Goal: Task Accomplishment & Management: Complete application form

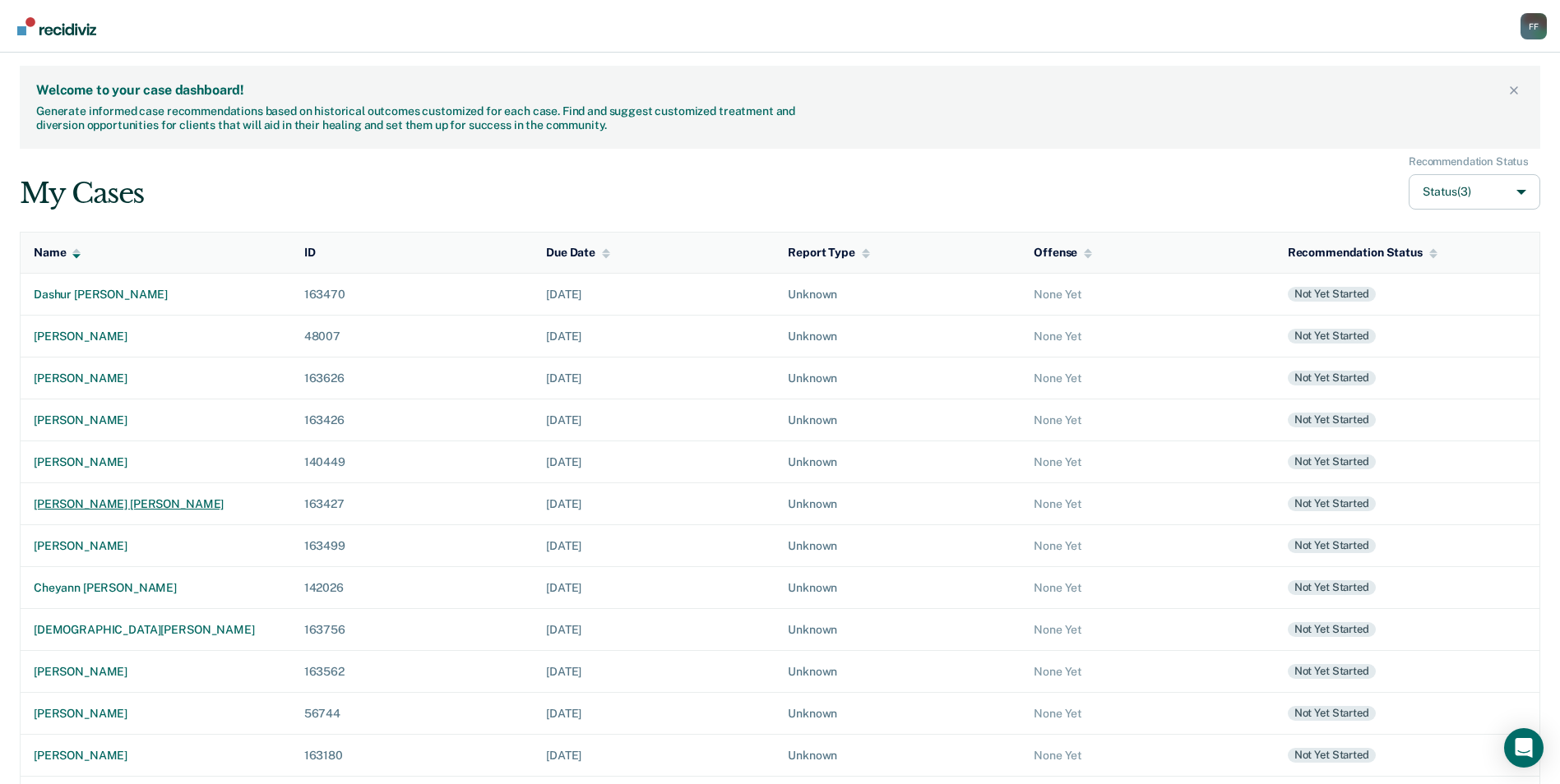
click at [113, 502] on div "[PERSON_NAME] [PERSON_NAME]" at bounding box center [156, 504] width 244 height 14
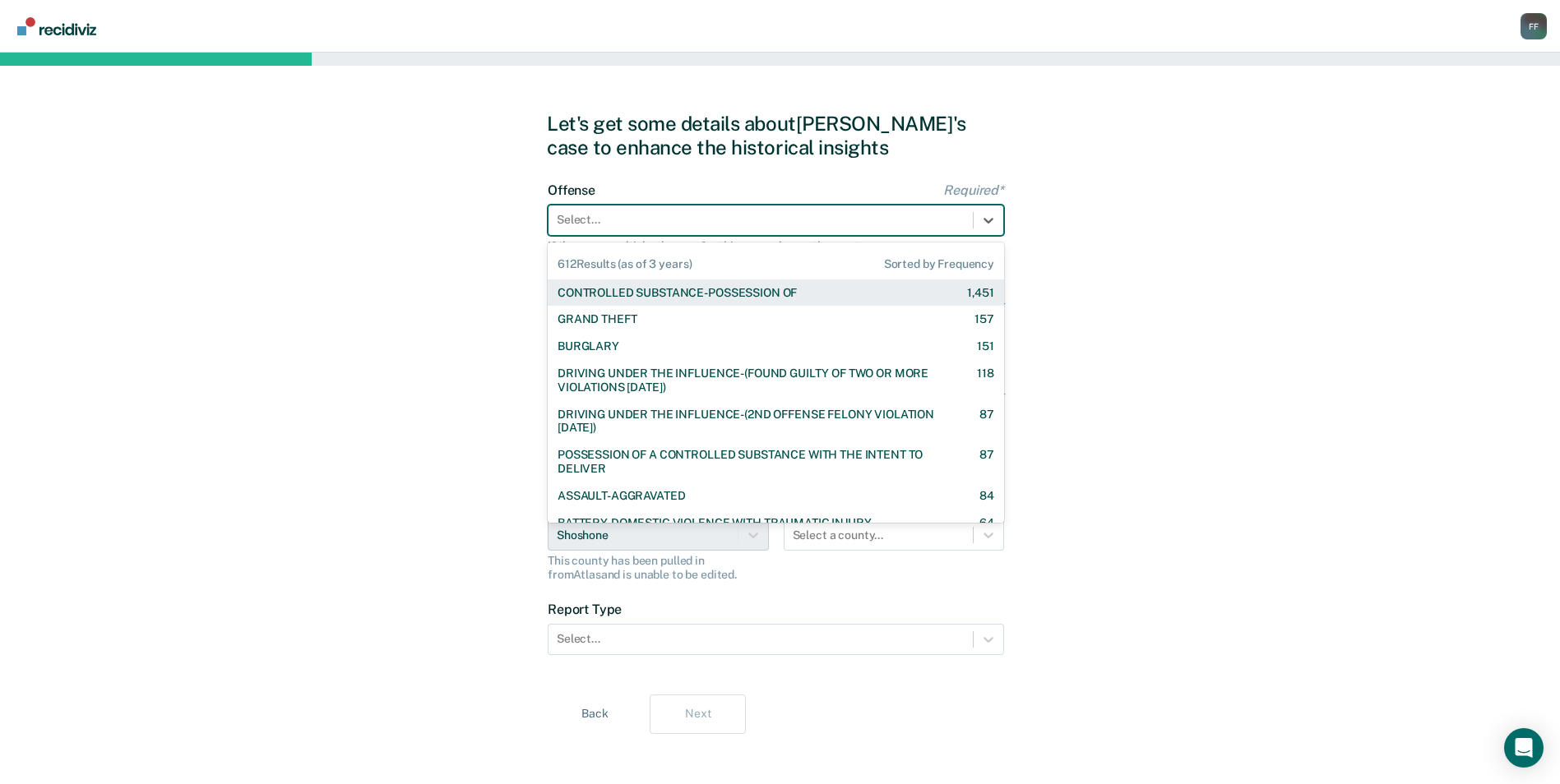
click at [717, 230] on div "Select..." at bounding box center [760, 219] width 425 height 24
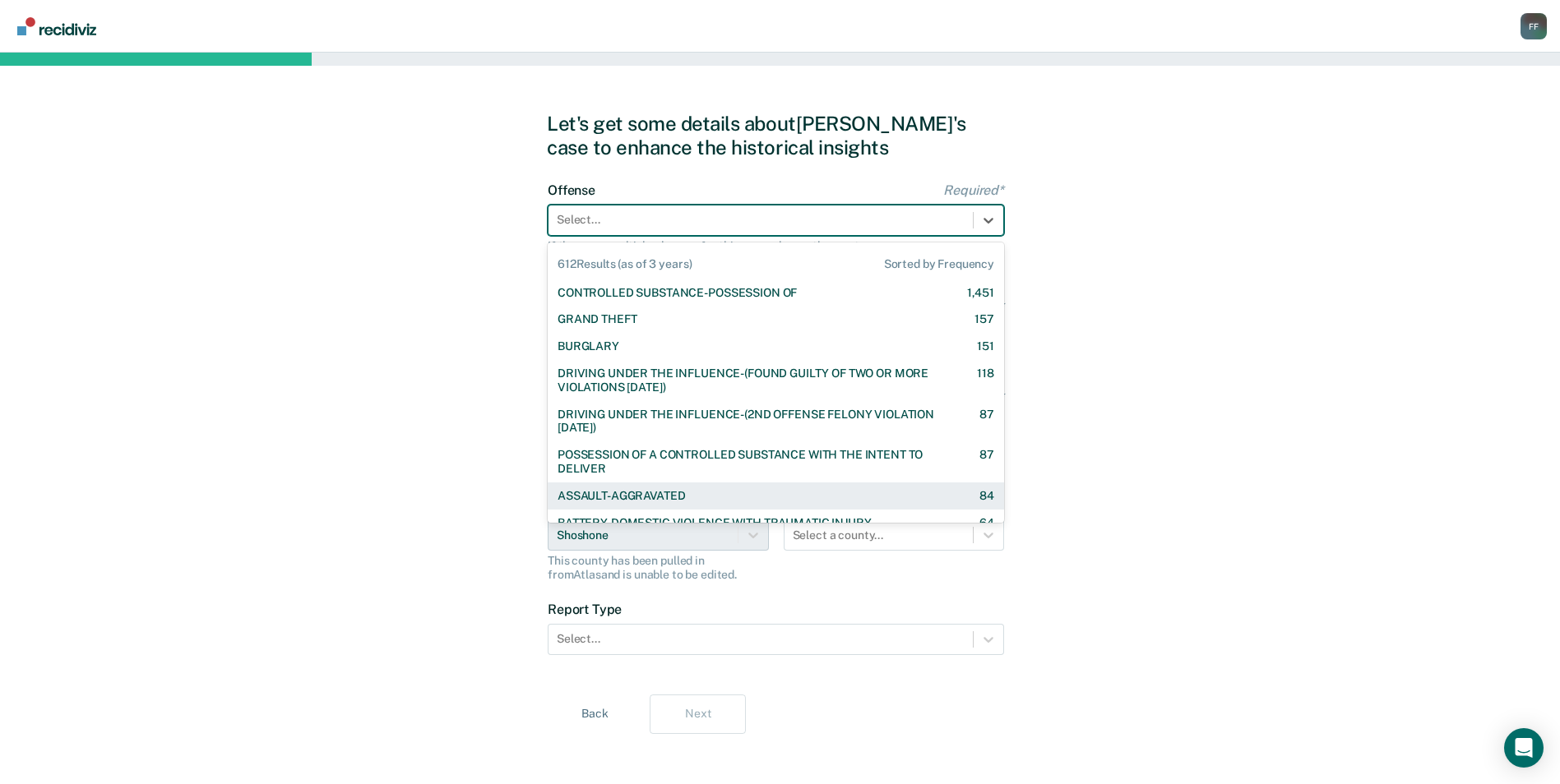
click at [710, 495] on div "ASSAULT-AGGRAVATED 84" at bounding box center [776, 495] width 437 height 14
checkbox input "true"
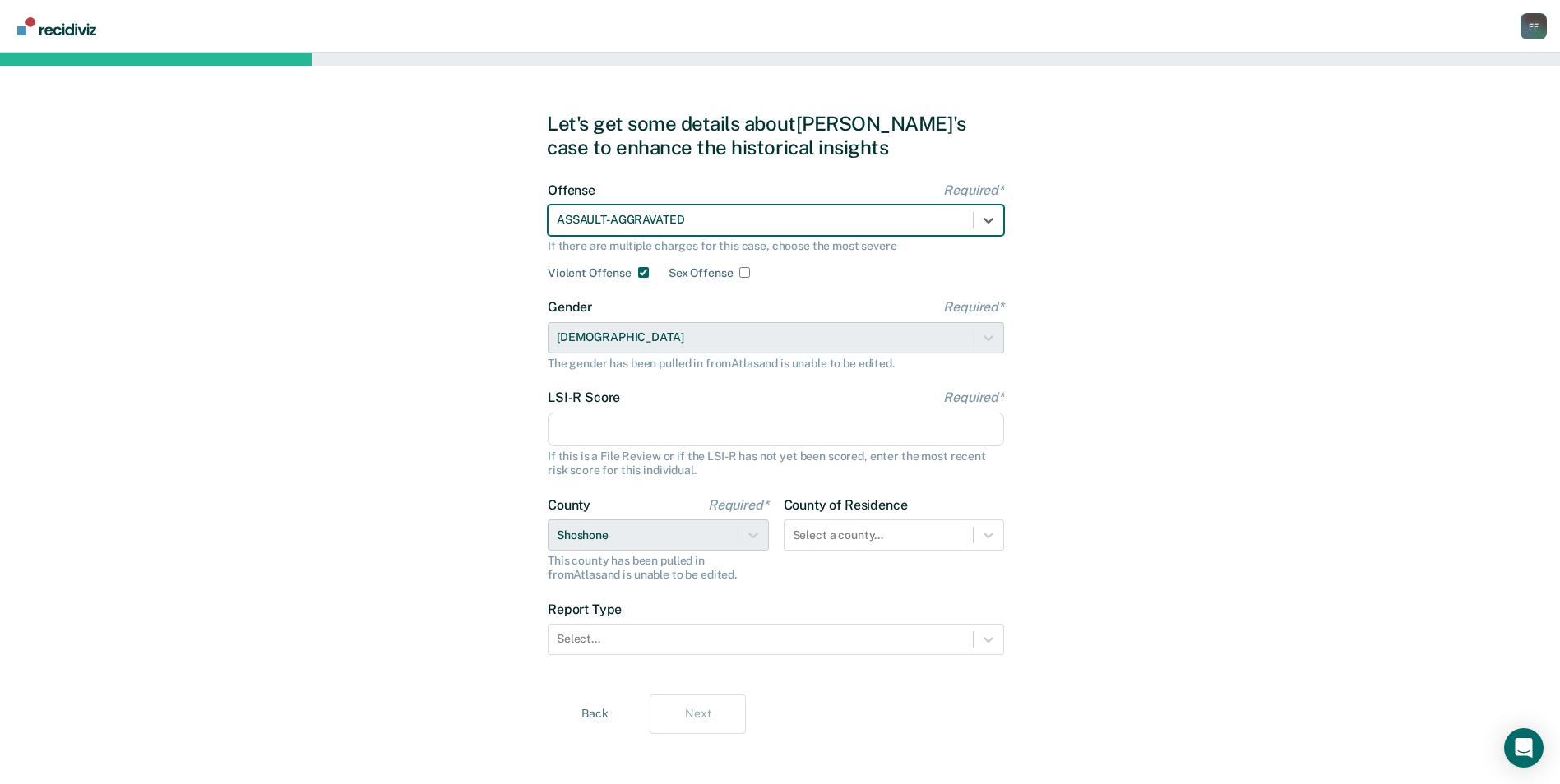
click at [652, 428] on input "LSI-R Score Required*" at bounding box center [775, 430] width 456 height 35
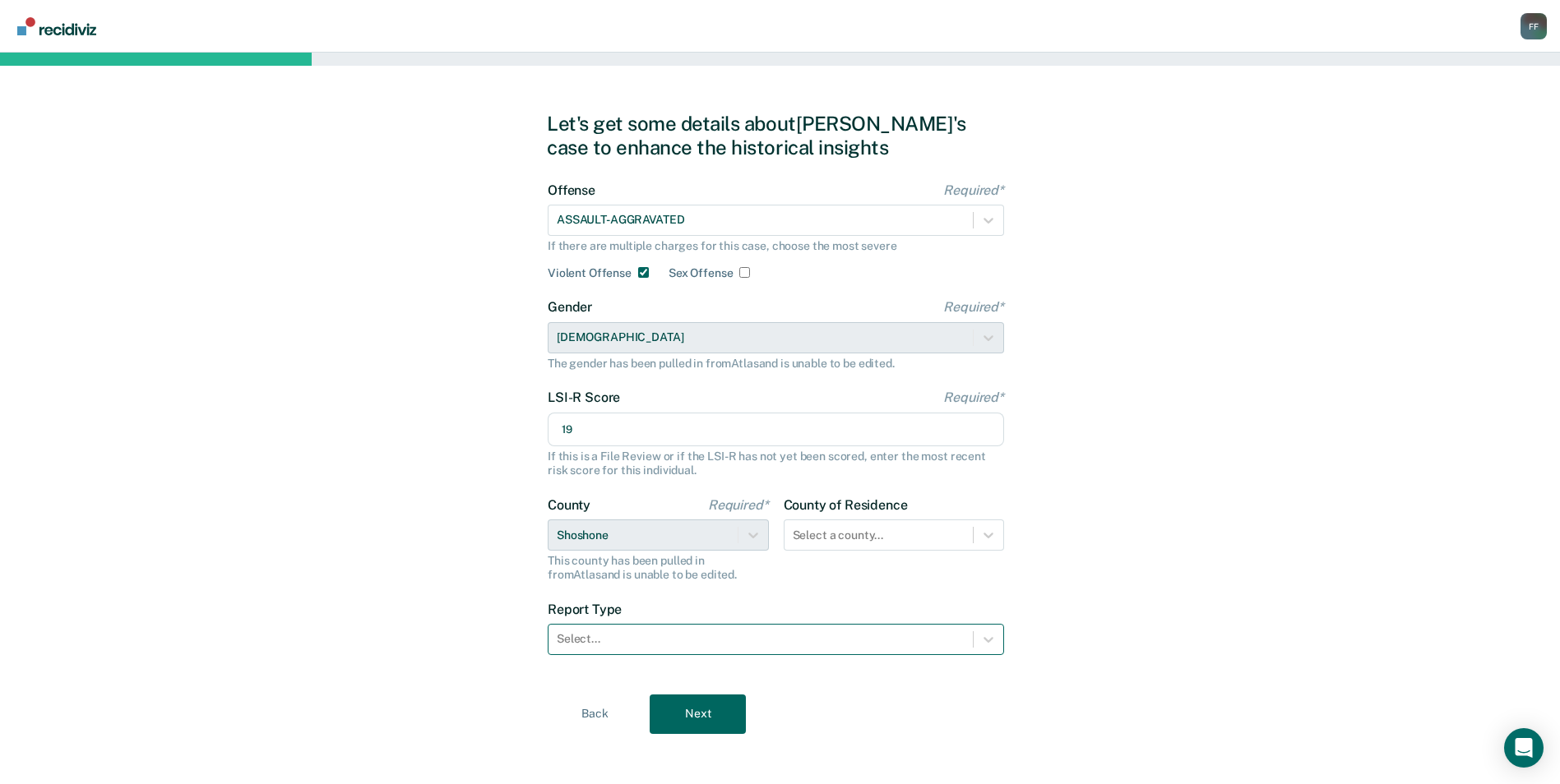
type input "19"
click at [627, 636] on div at bounding box center [760, 639] width 408 height 17
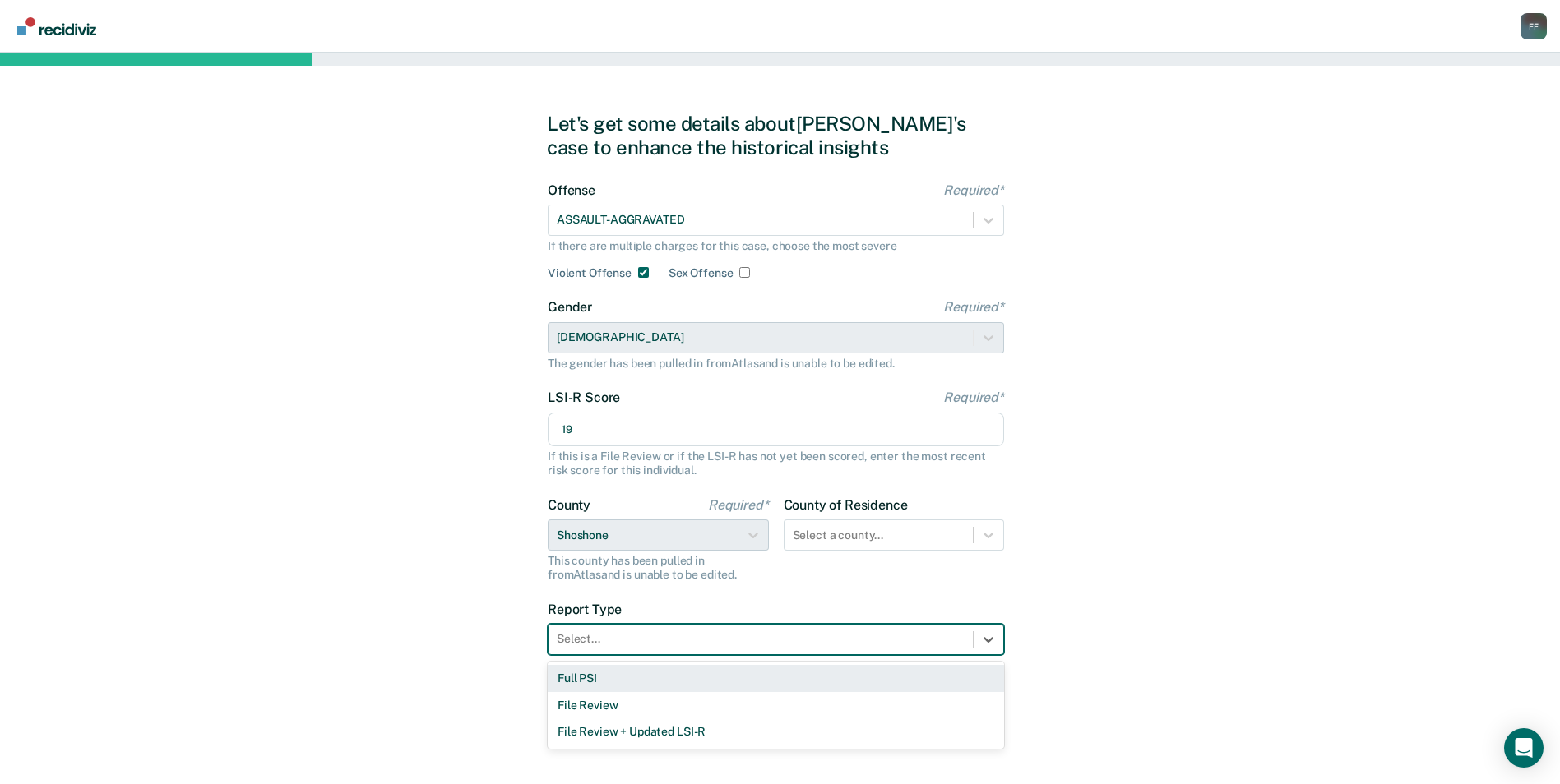
click at [617, 675] on div "Full PSI" at bounding box center [775, 678] width 456 height 27
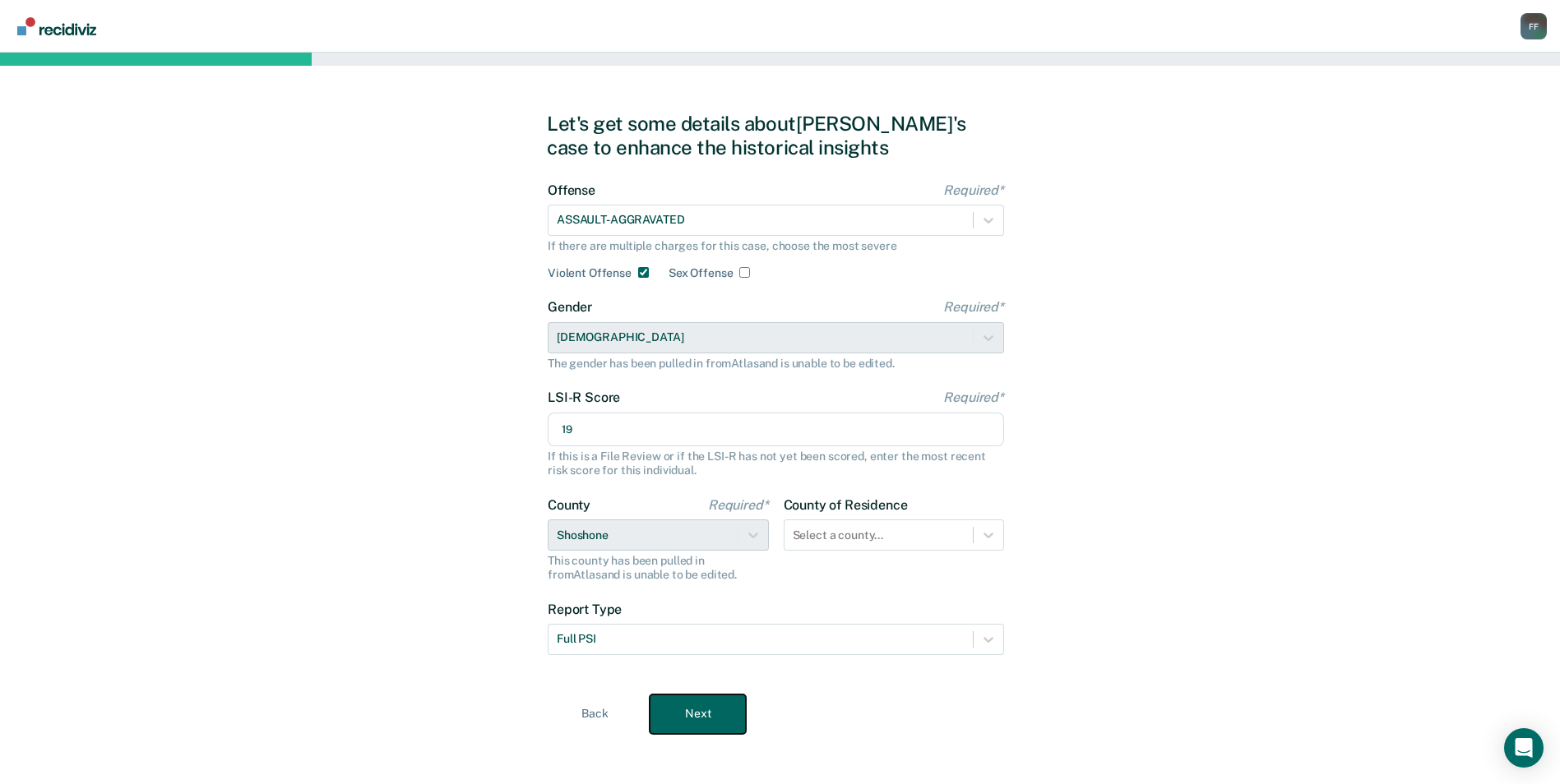
click at [691, 703] on button "Next" at bounding box center [698, 715] width 96 height 40
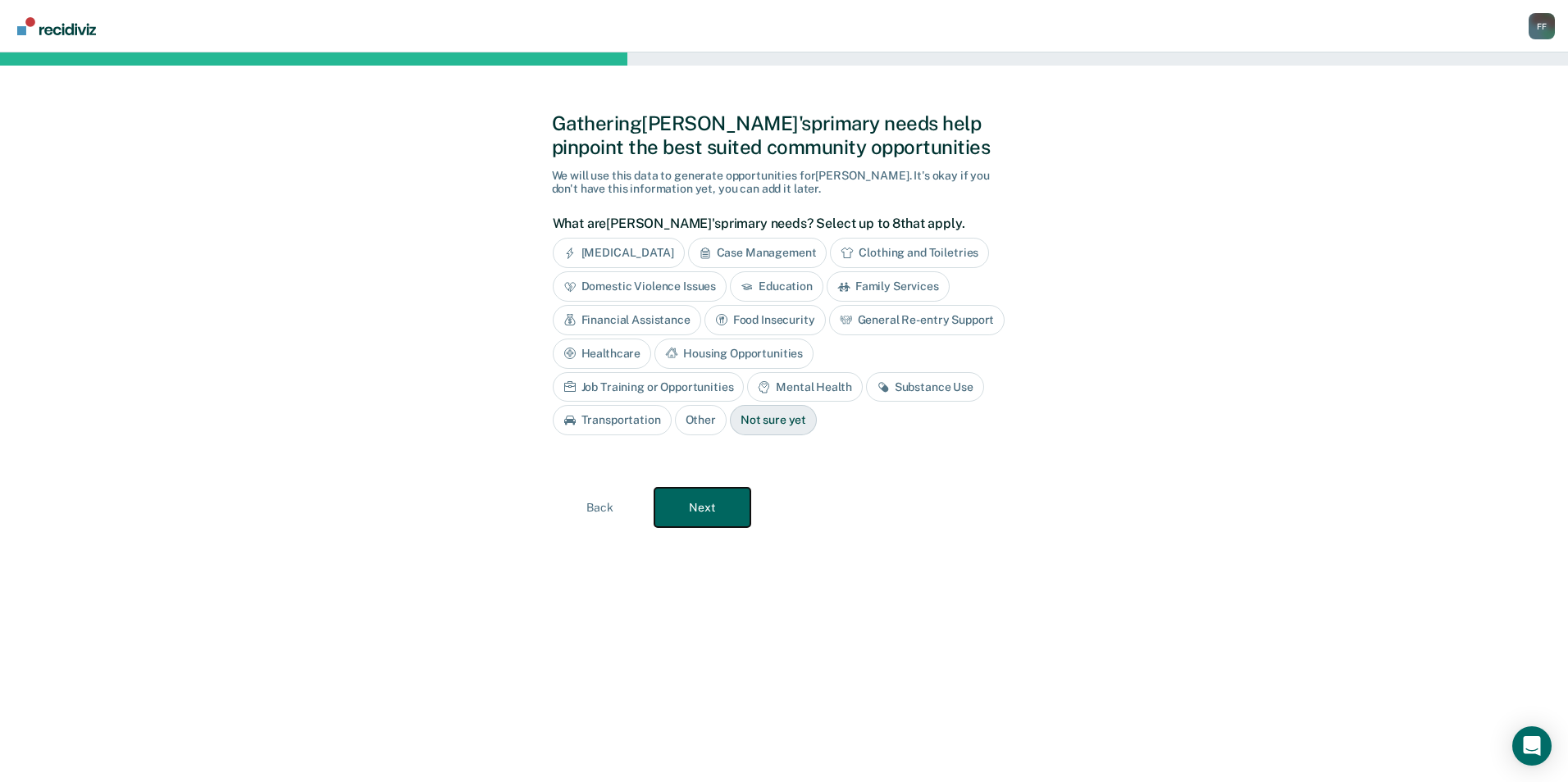
click at [713, 514] on button "Next" at bounding box center [702, 507] width 96 height 39
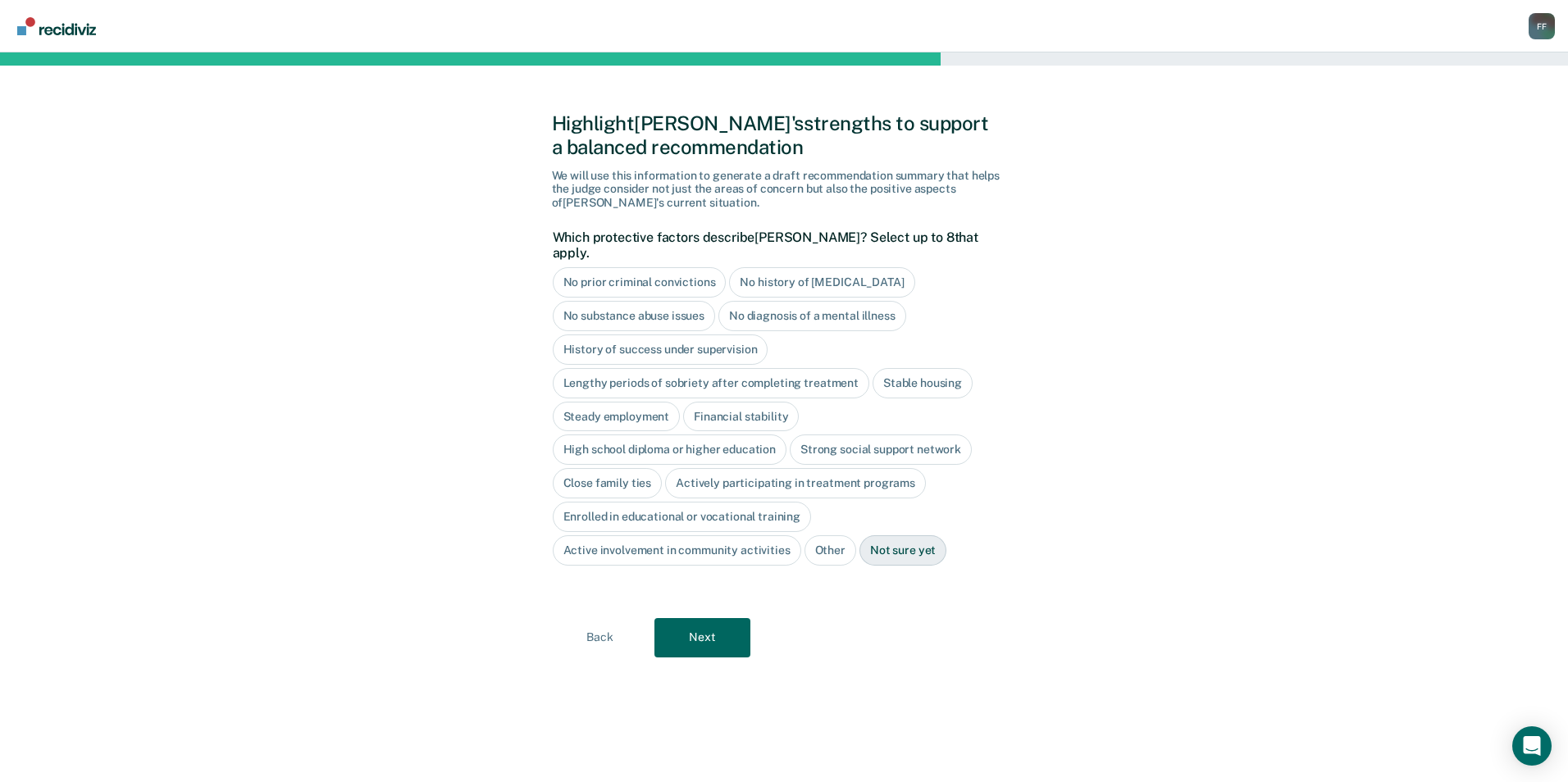
click at [639, 402] on div "Steady employment" at bounding box center [617, 417] width 128 height 30
click at [728, 402] on div "Financial stability" at bounding box center [760, 417] width 116 height 30
click at [905, 368] on div "Stable housing" at bounding box center [923, 383] width 100 height 30
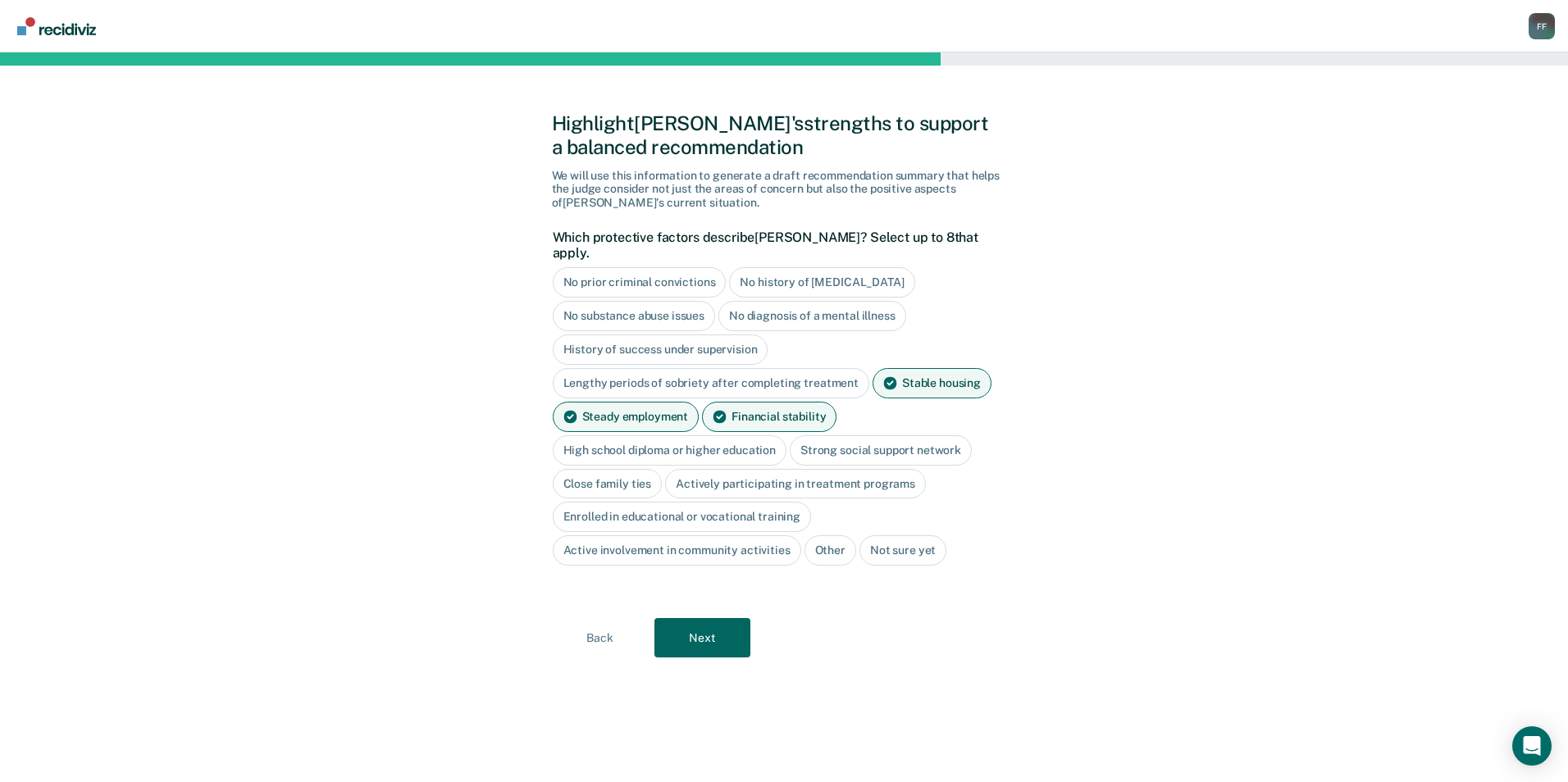
click at [844, 436] on div "Strong social support network" at bounding box center [880, 451] width 182 height 30
click at [599, 469] on div "Close family ties" at bounding box center [608, 484] width 110 height 30
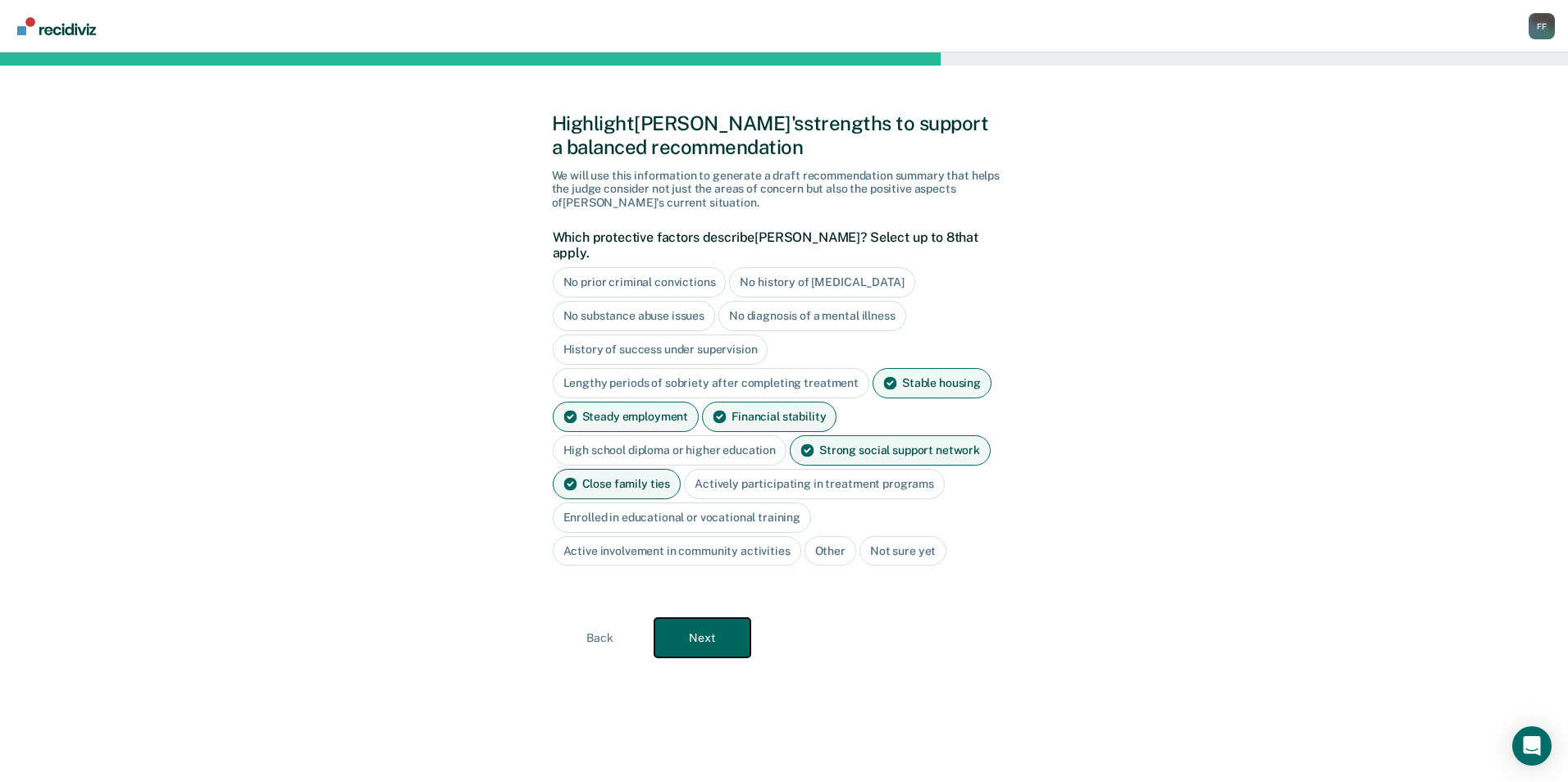
click at [725, 635] on button "Next" at bounding box center [702, 638] width 96 height 39
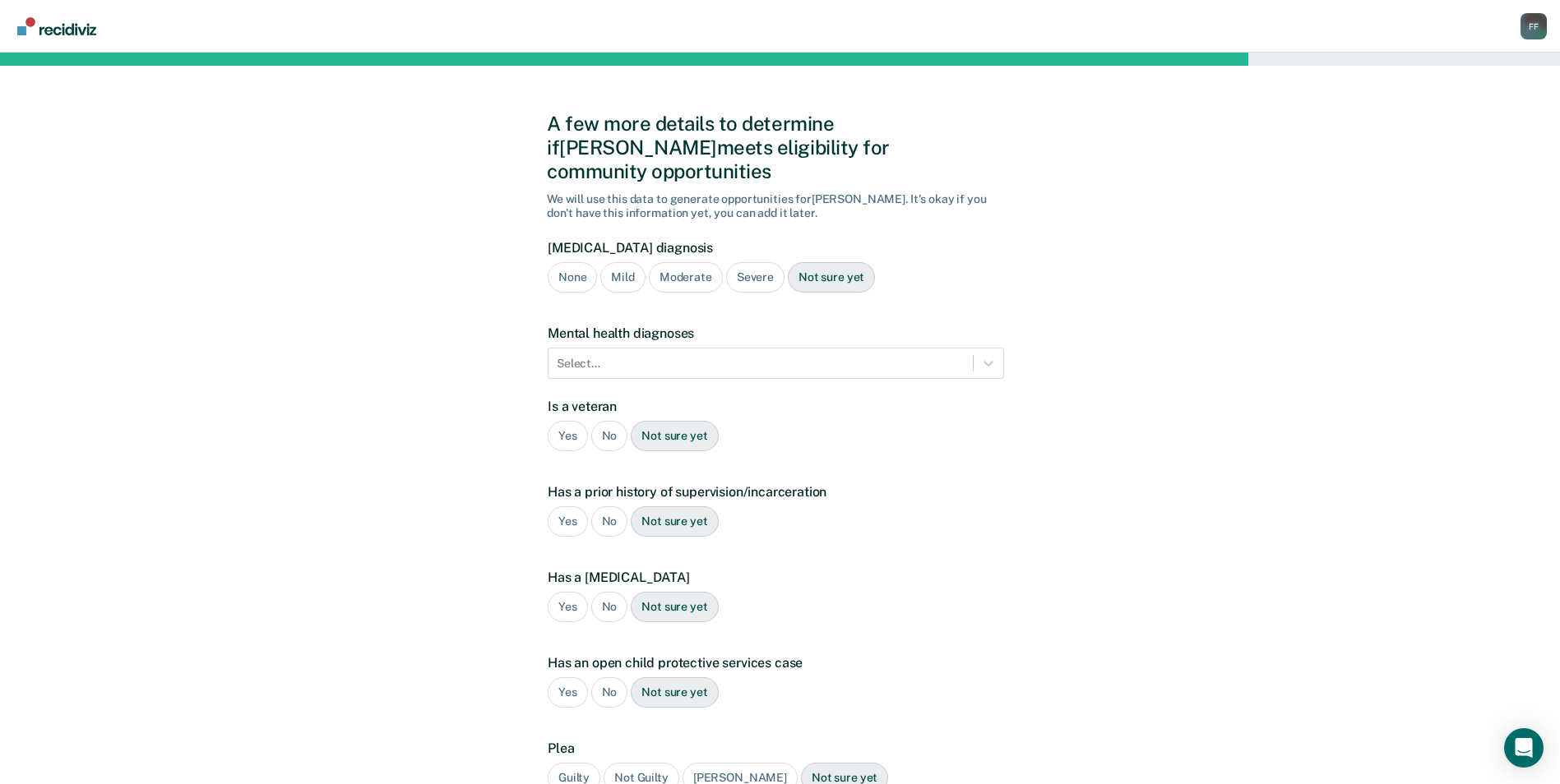
click at [608, 421] on div "No" at bounding box center [609, 436] width 37 height 31
click at [560, 509] on div "Yes" at bounding box center [567, 521] width 40 height 31
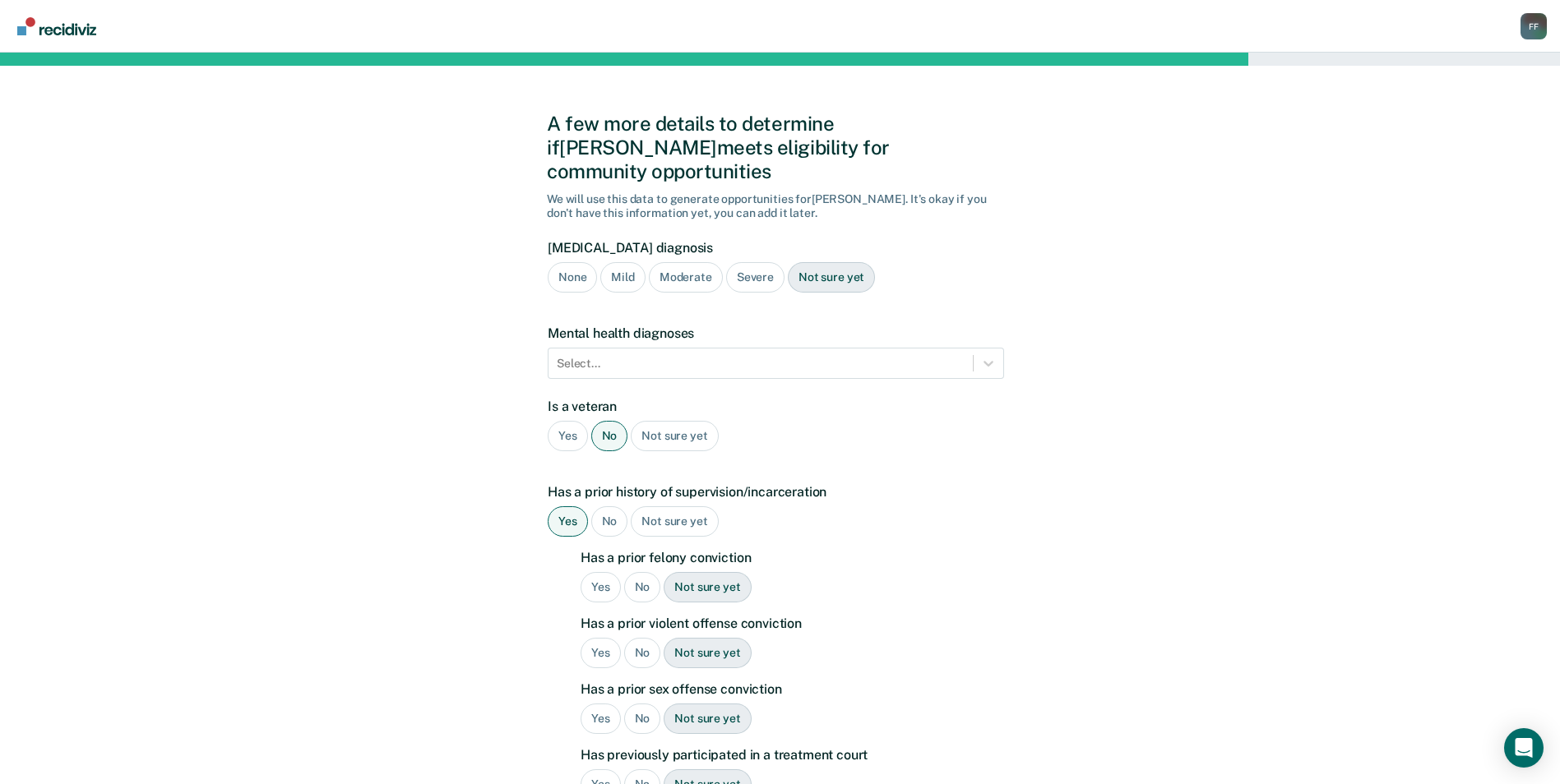
click at [594, 572] on div "Yes" at bounding box center [600, 587] width 40 height 31
click at [610, 638] on div "Yes" at bounding box center [600, 653] width 40 height 31
click at [651, 704] on div "No" at bounding box center [642, 719] width 37 height 31
click at [645, 769] on div "No" at bounding box center [642, 784] width 37 height 31
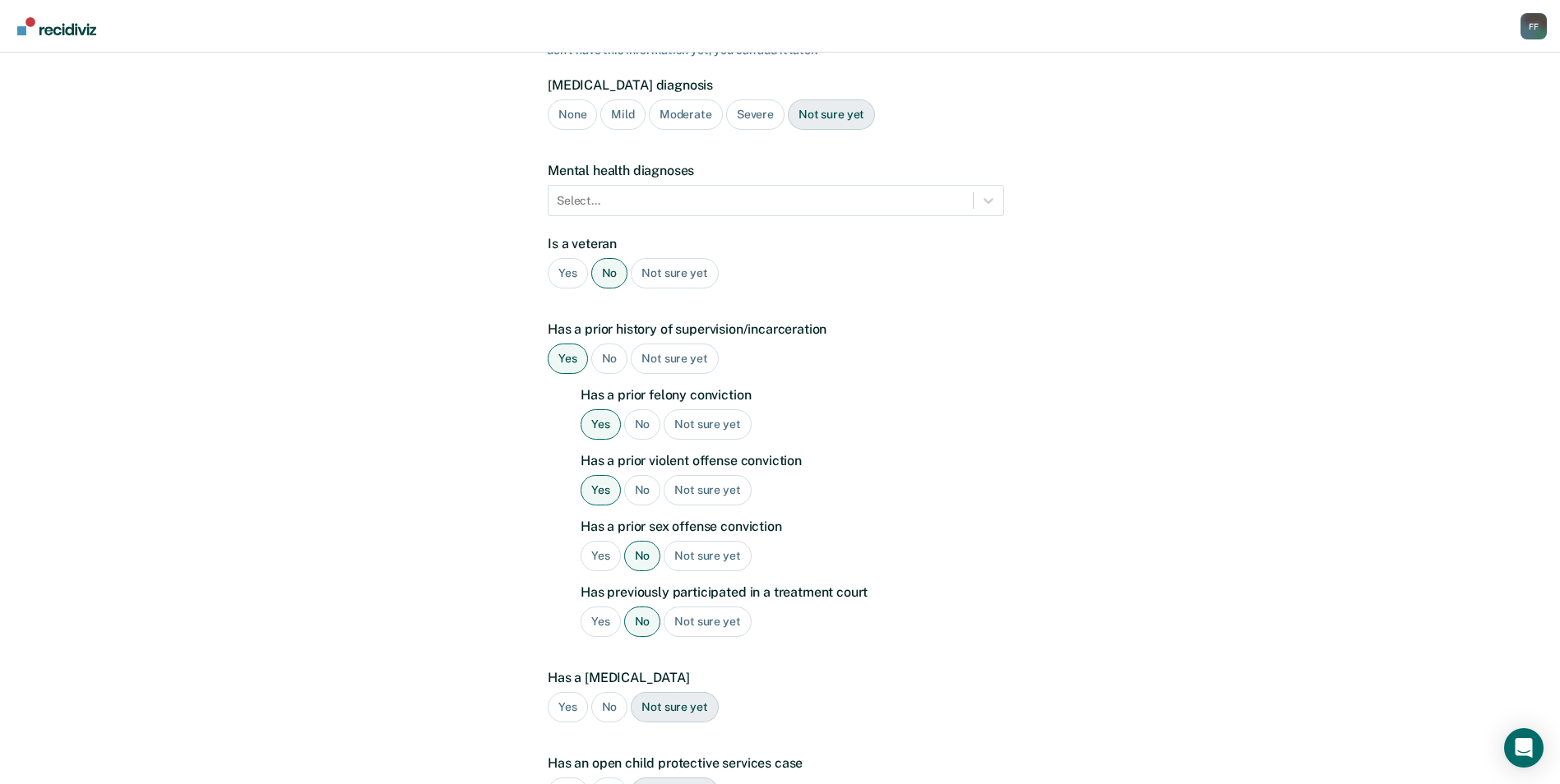
scroll to position [164, 0]
click at [608, 691] on div "No" at bounding box center [609, 706] width 37 height 31
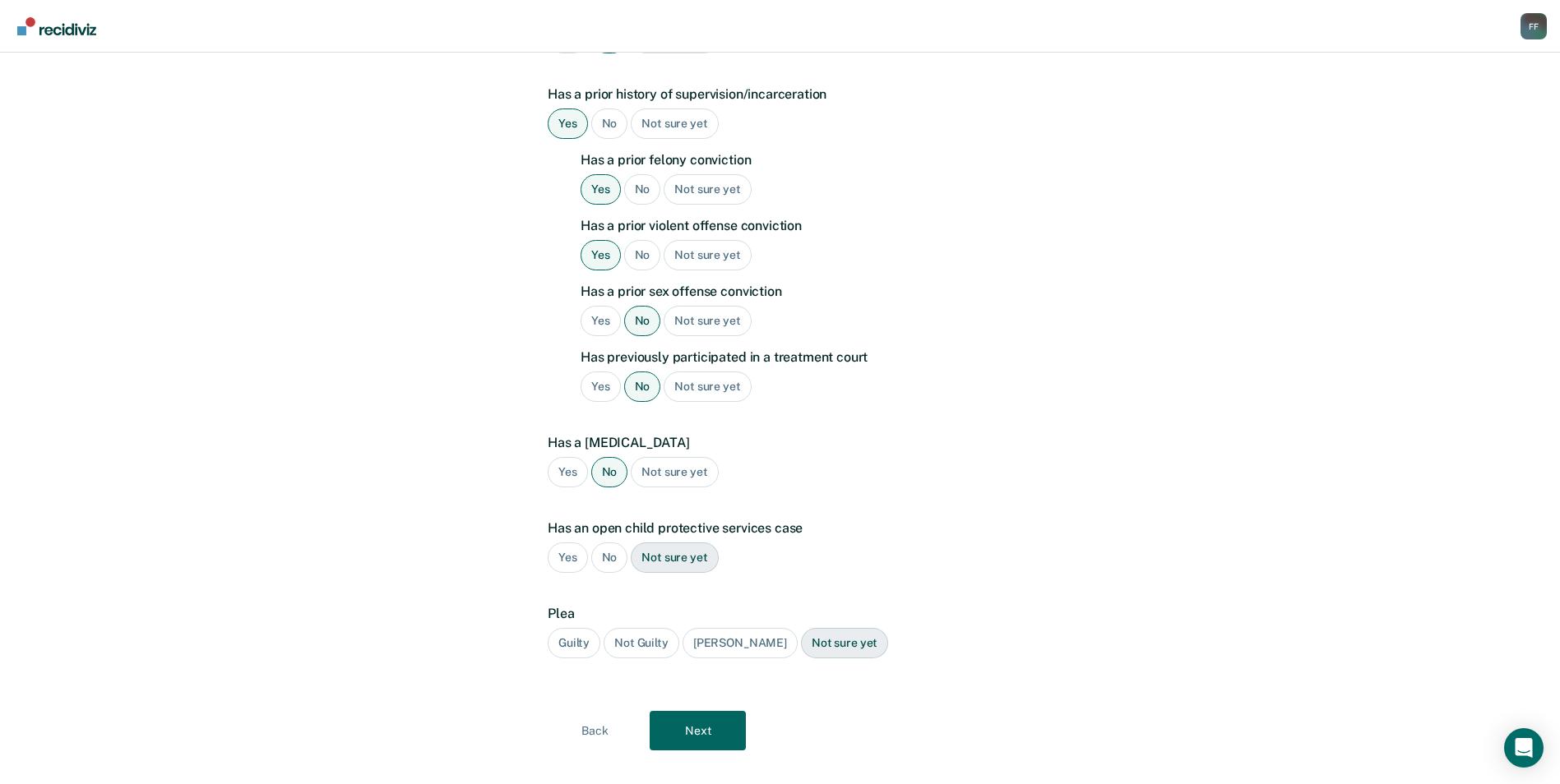
scroll to position [400, 0]
click at [577, 627] on div "Guilty" at bounding box center [574, 641] width 53 height 31
click at [693, 713] on button "Next" at bounding box center [698, 730] width 96 height 40
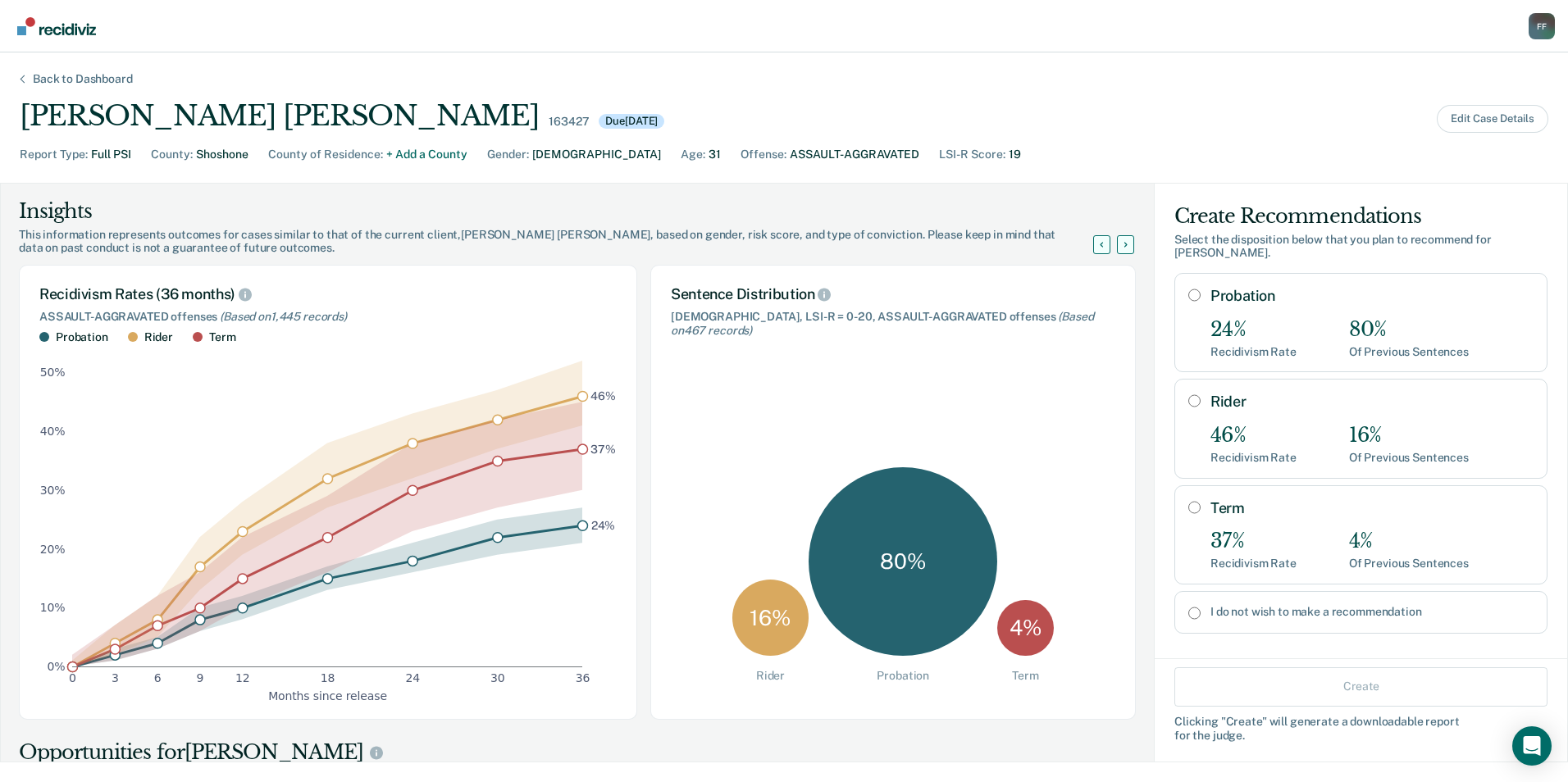
click at [1188, 289] on input "Probation" at bounding box center [1194, 295] width 12 height 13
radio input "true"
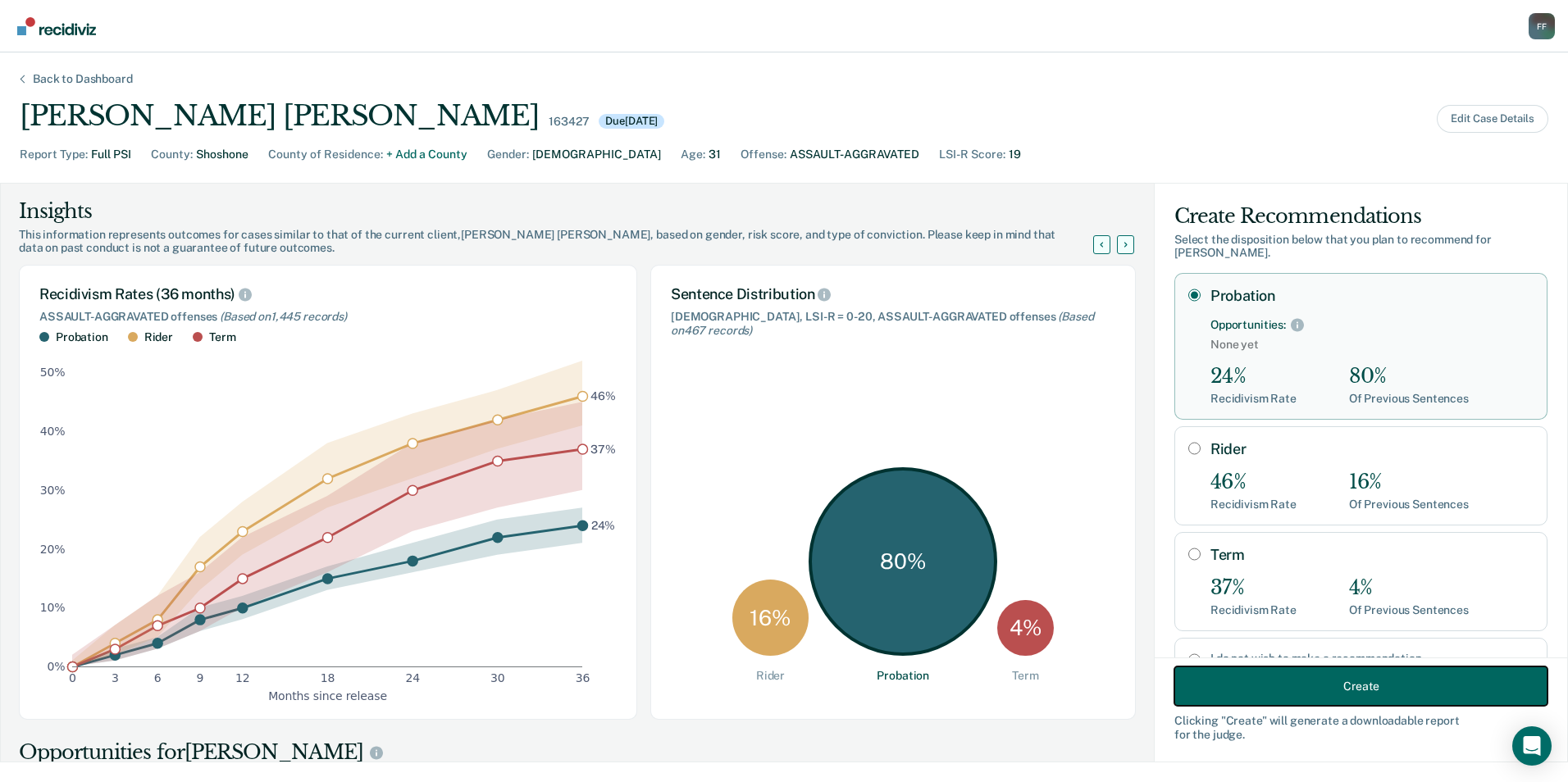
click at [1287, 681] on button "Create" at bounding box center [1361, 687] width 373 height 39
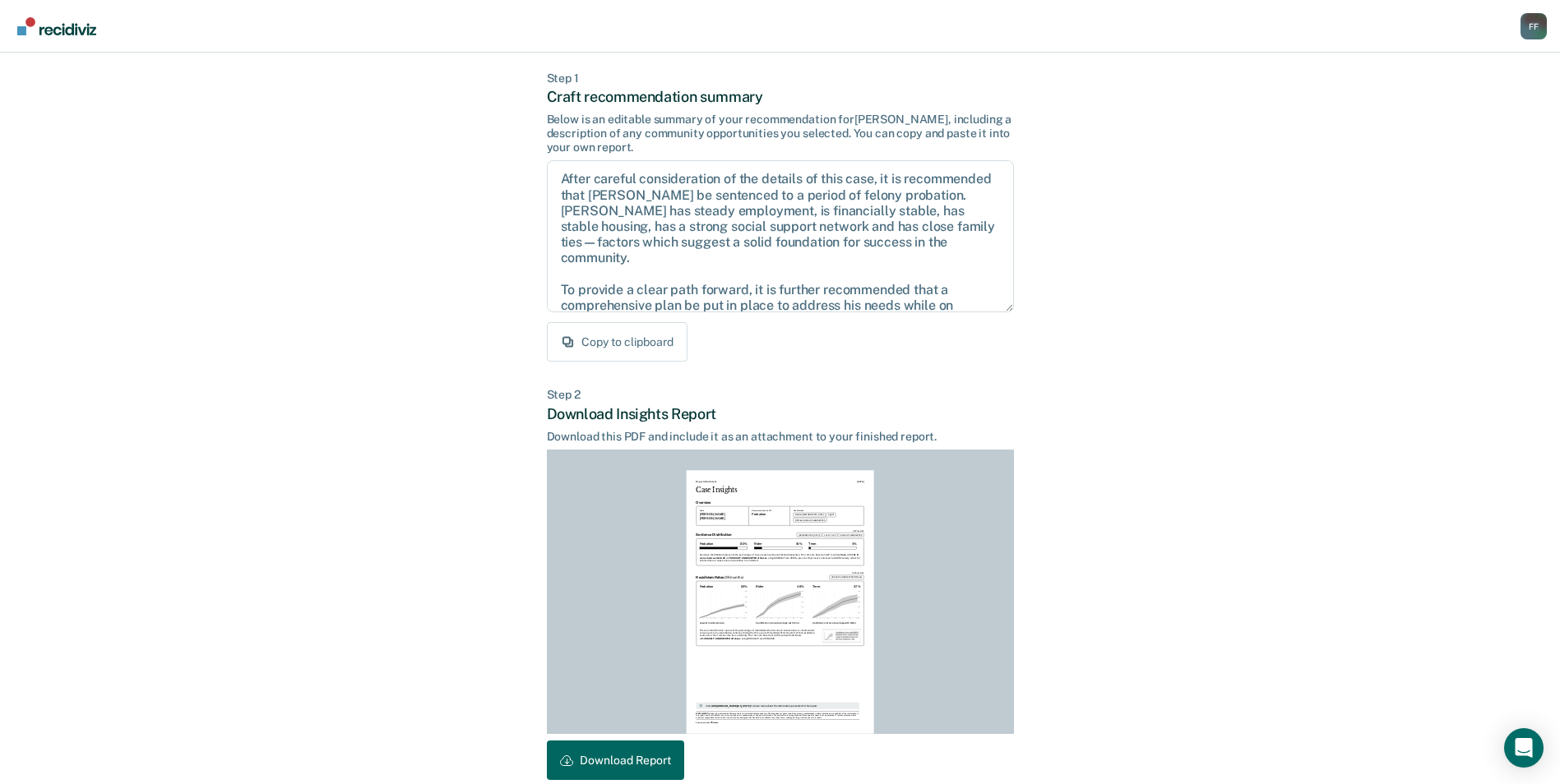
scroll to position [153, 0]
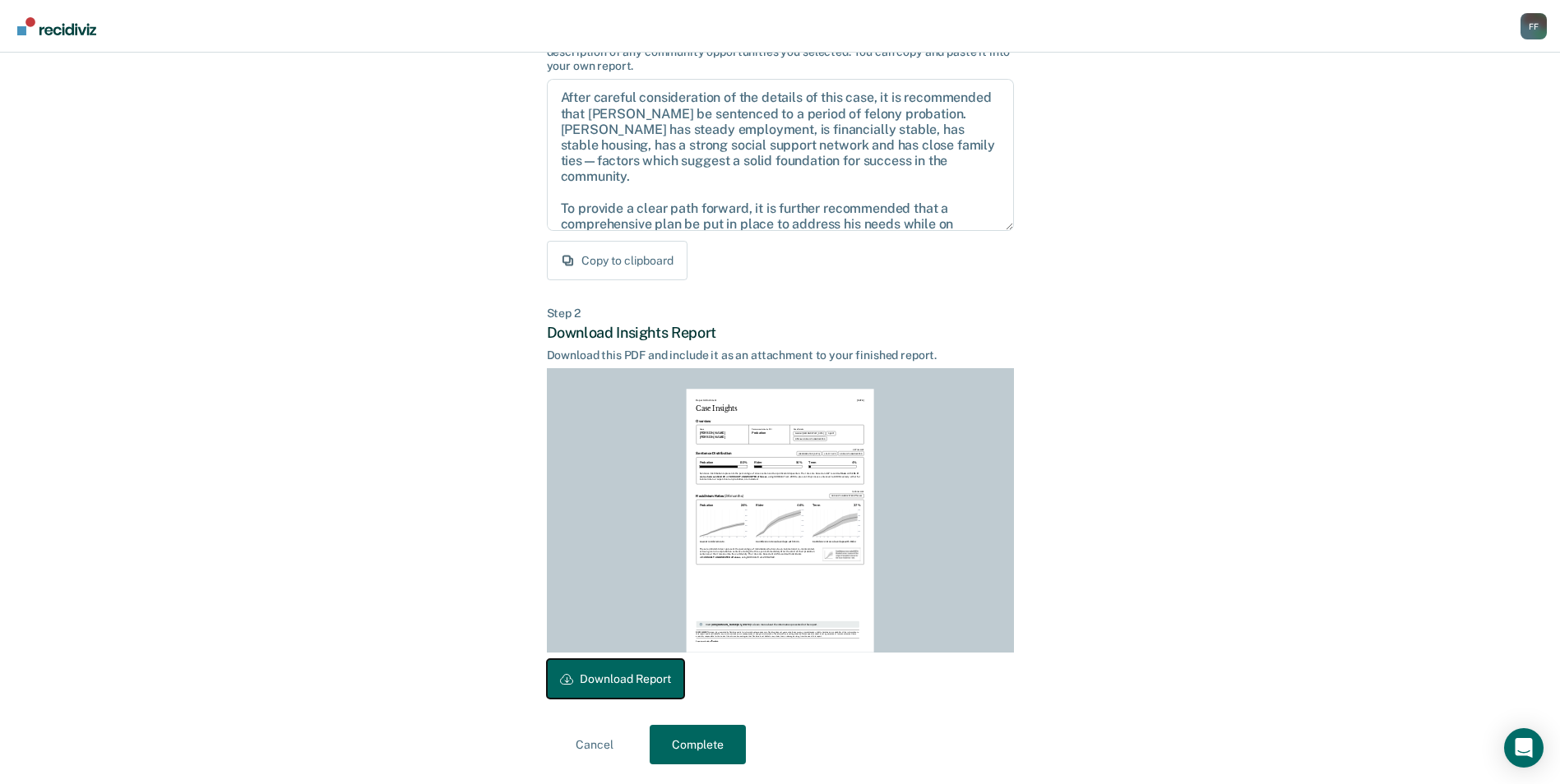
drag, startPoint x: 633, startPoint y: 669, endPoint x: 748, endPoint y: 685, distance: 116.1
click at [632, 669] on button "Download Report" at bounding box center [615, 679] width 138 height 40
click at [706, 748] on button "Complete" at bounding box center [698, 745] width 96 height 40
